Goal: Navigation & Orientation: Find specific page/section

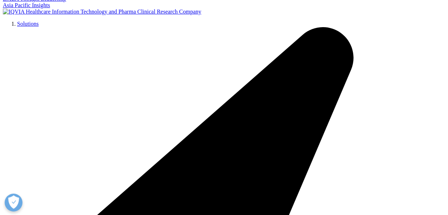
scroll to position [58, 0]
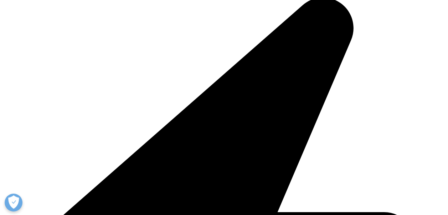
scroll to position [111, 0]
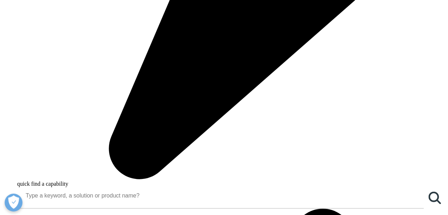
scroll to position [445, 0]
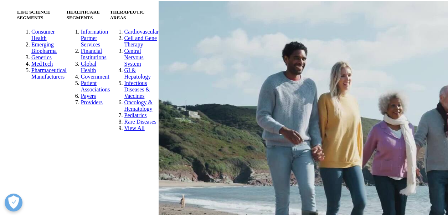
scroll to position [1235, 0]
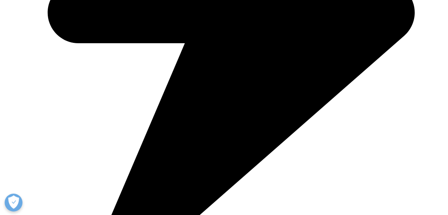
scroll to position [371, 0]
